Goal: Check status: Check status

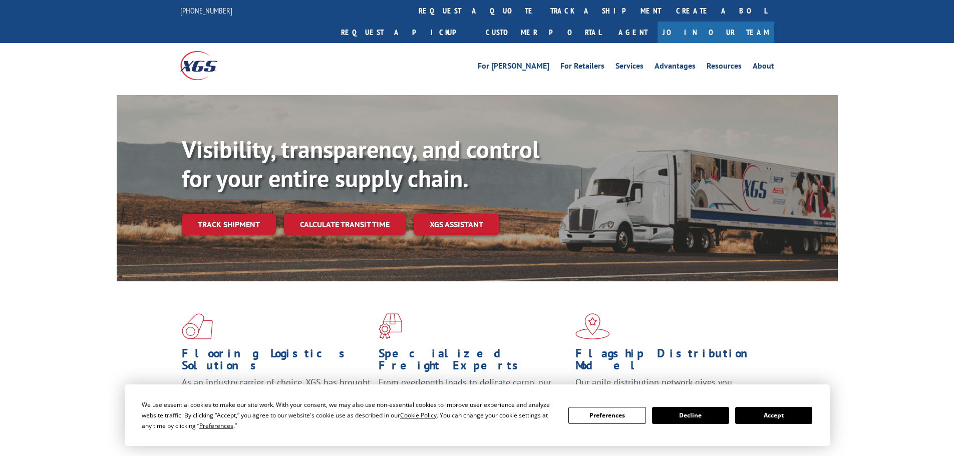
click at [240, 219] on div "Visibility, transparency, and control for your entire supply chain. Track shipm…" at bounding box center [510, 205] width 656 height 140
click at [245, 214] on link "Track shipment" at bounding box center [229, 224] width 94 height 21
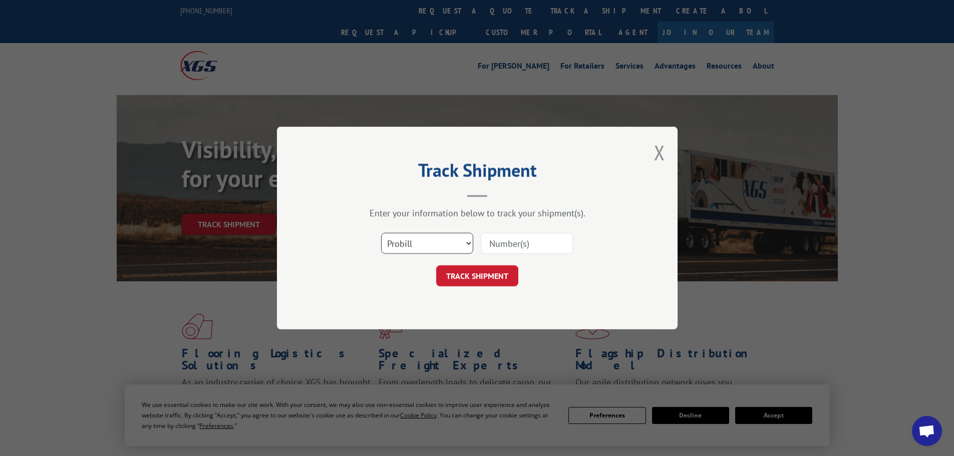
click at [396, 235] on select "Select category... Probill BOL PO" at bounding box center [427, 243] width 92 height 21
select select "bol"
click at [381, 233] on select "Select category... Probill BOL PO" at bounding box center [427, 243] width 92 height 21
click at [505, 245] on input at bounding box center [527, 243] width 92 height 21
paste input "6860993"
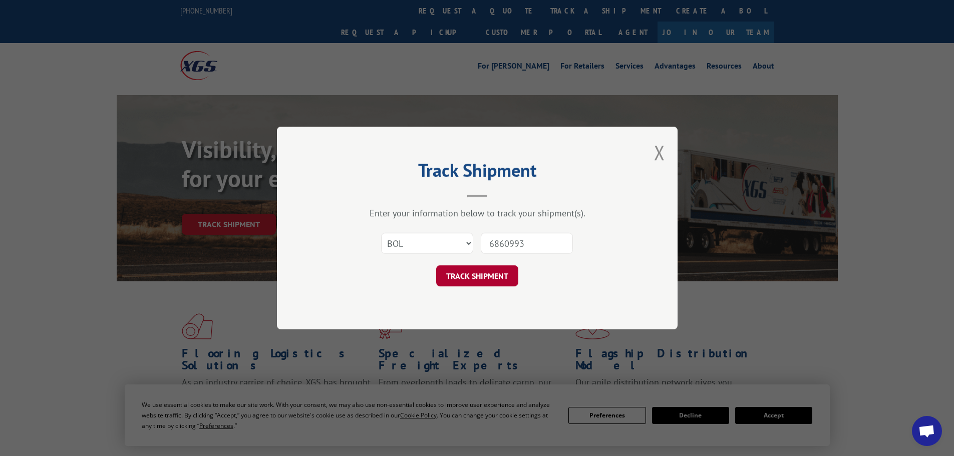
type input "6860993"
click at [488, 273] on button "TRACK SHIPMENT" at bounding box center [477, 275] width 82 height 21
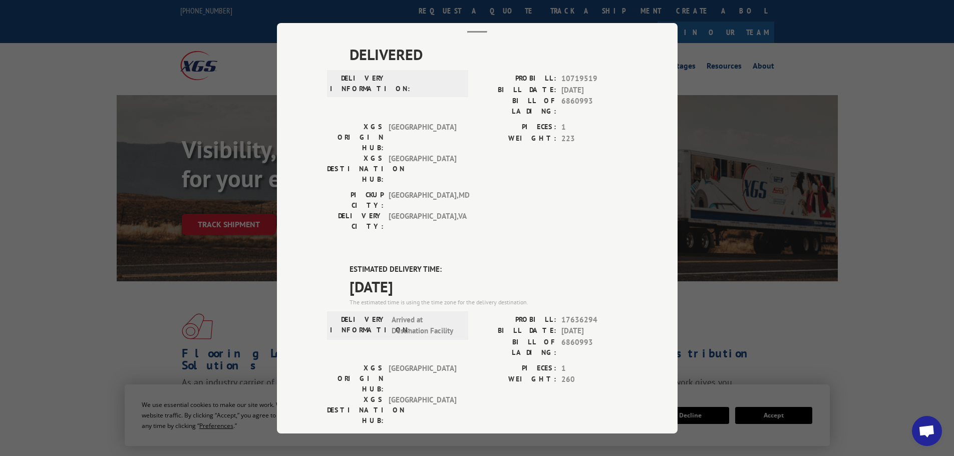
scroll to position [50, 0]
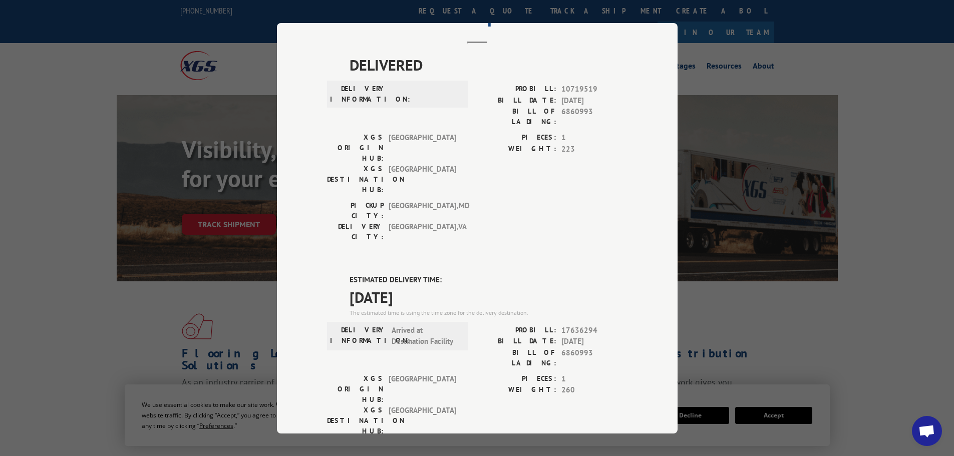
click at [35, 308] on div "Track Shipment DELIVERED DELIVERY INFORMATION: PROBILL: 10719519 BILL DATE: [DA…" at bounding box center [477, 228] width 954 height 456
